Goal: Find specific page/section: Find specific page/section

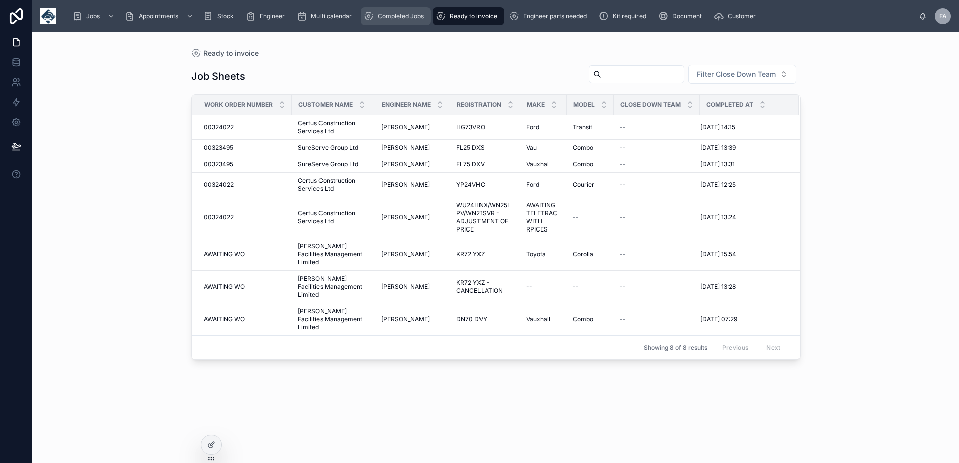
click at [389, 8] on link "Completed Jobs" at bounding box center [396, 16] width 70 height 18
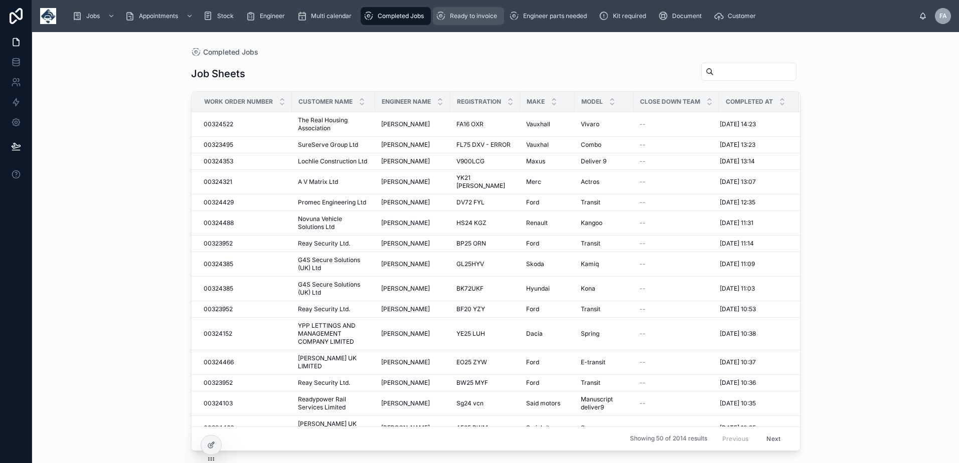
click at [479, 16] on span "Ready to invoice" at bounding box center [473, 16] width 47 height 8
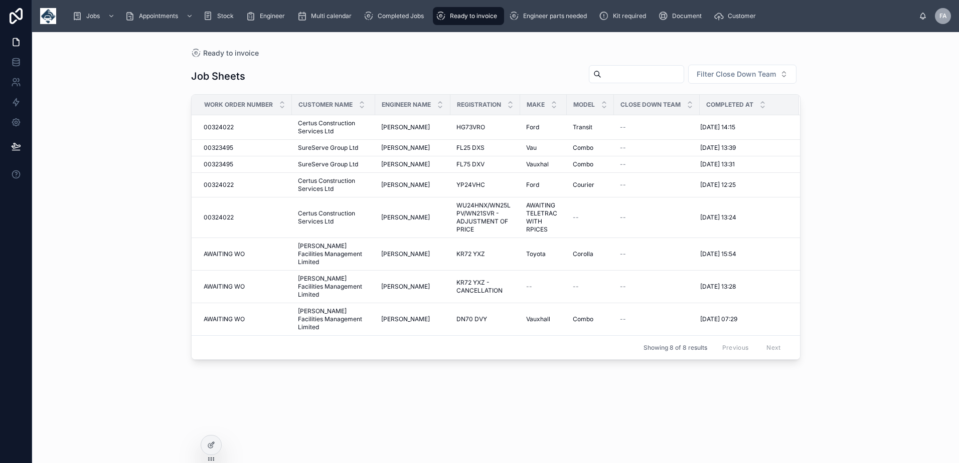
click at [398, 5] on div "Jobs Appointments Stock Engineer Multi calendar Completed Jobs Ready to invoice…" at bounding box center [495, 16] width 927 height 32
click at [396, 11] on div "Completed Jobs" at bounding box center [396, 16] width 64 height 16
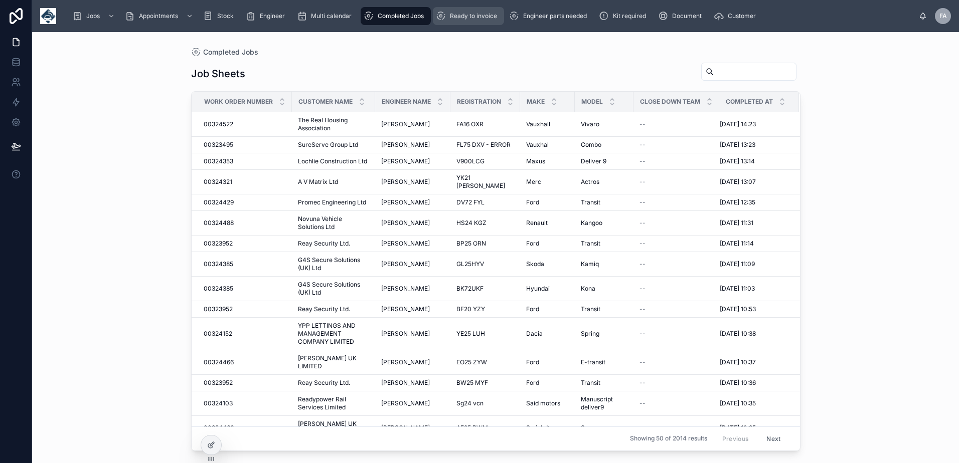
click at [457, 14] on span "Ready to invoice" at bounding box center [473, 16] width 47 height 8
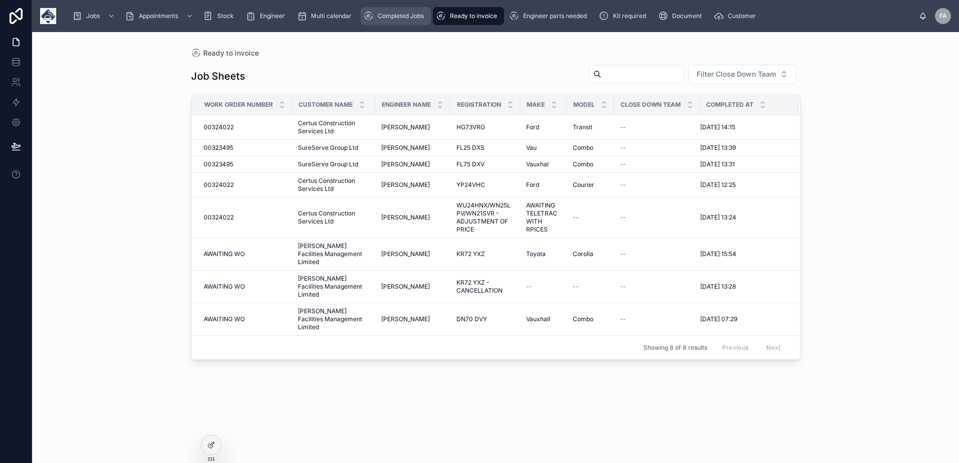
click at [409, 18] on span "Completed Jobs" at bounding box center [401, 16] width 46 height 8
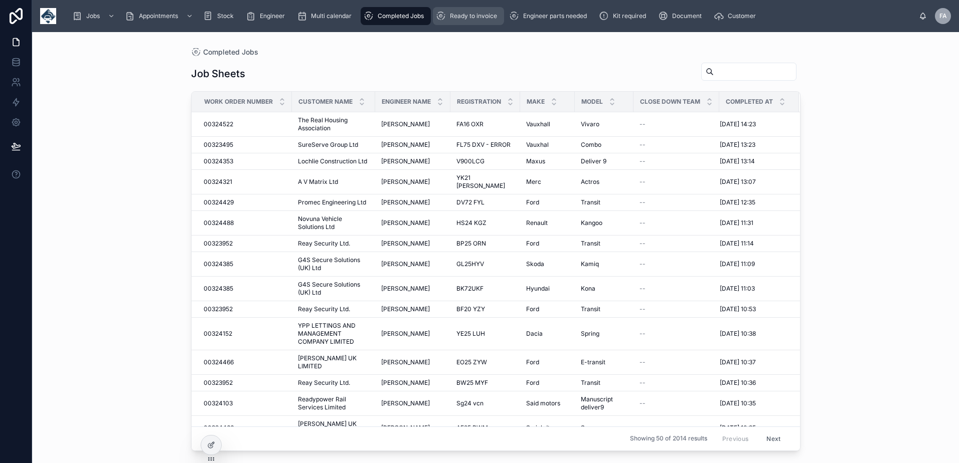
click at [466, 18] on span "Ready to invoice" at bounding box center [473, 16] width 47 height 8
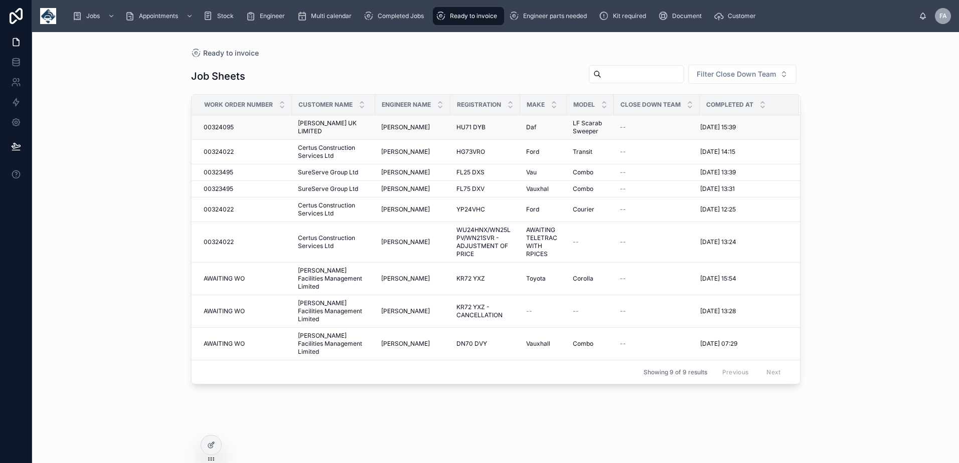
drag, startPoint x: 226, startPoint y: 127, endPoint x: 232, endPoint y: 121, distance: 8.5
click at [226, 127] on span "00324095" at bounding box center [219, 127] width 30 height 8
click at [399, 9] on div "Completed Jobs" at bounding box center [396, 16] width 64 height 16
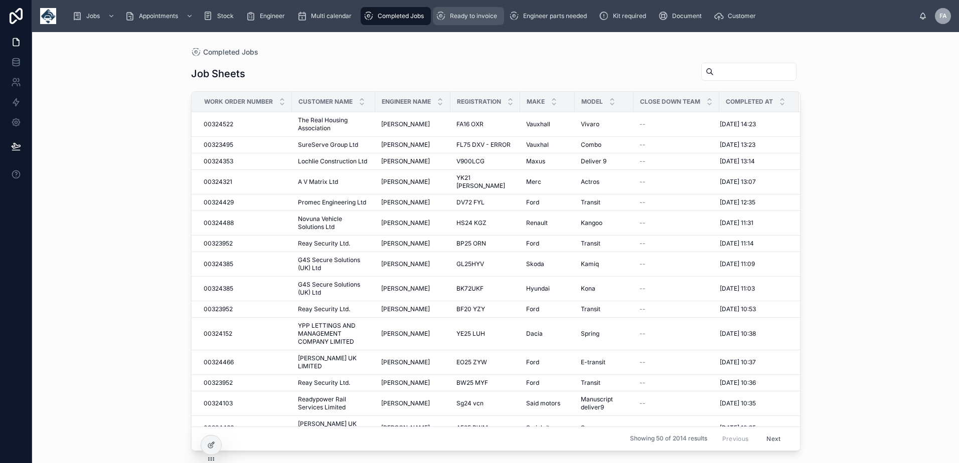
click at [474, 16] on span "Ready to invoice" at bounding box center [473, 16] width 47 height 8
